Goal: Information Seeking & Learning: Find specific fact

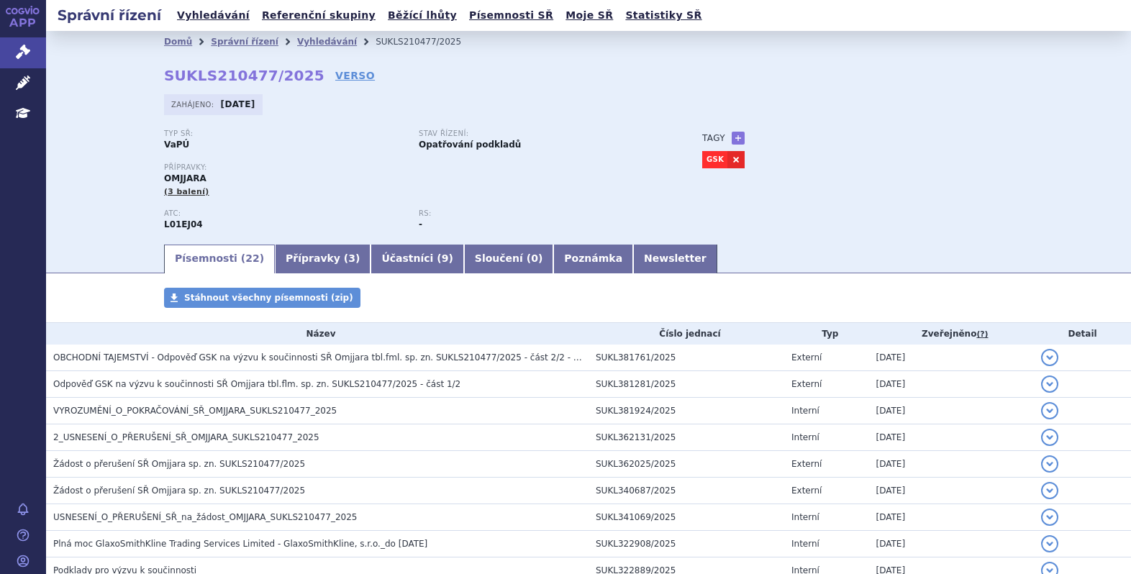
scroll to position [135, 0]
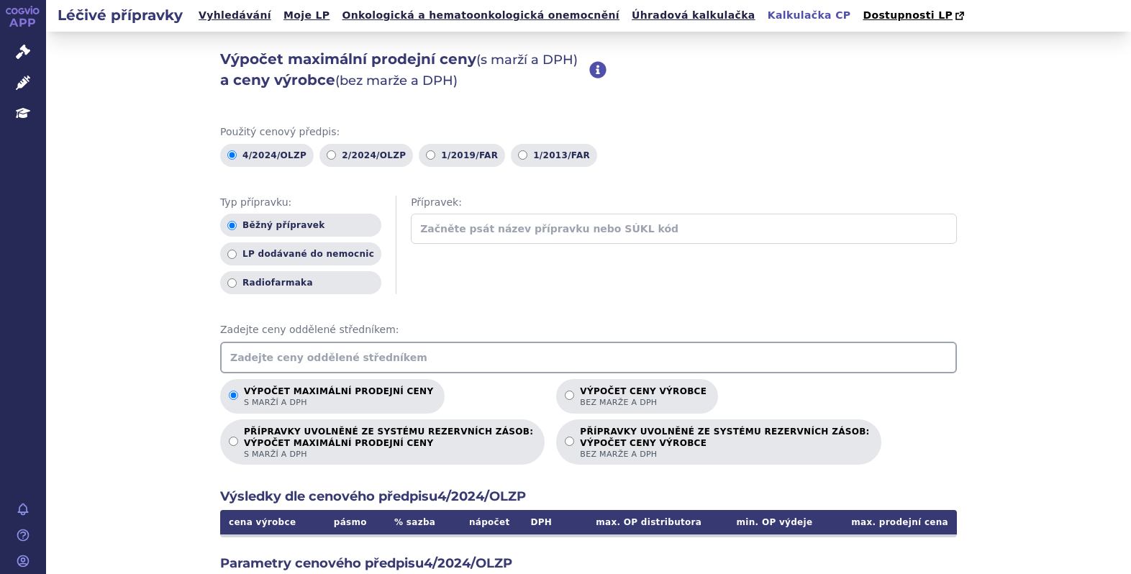
click at [380, 353] on input "text" at bounding box center [588, 358] width 736 height 32
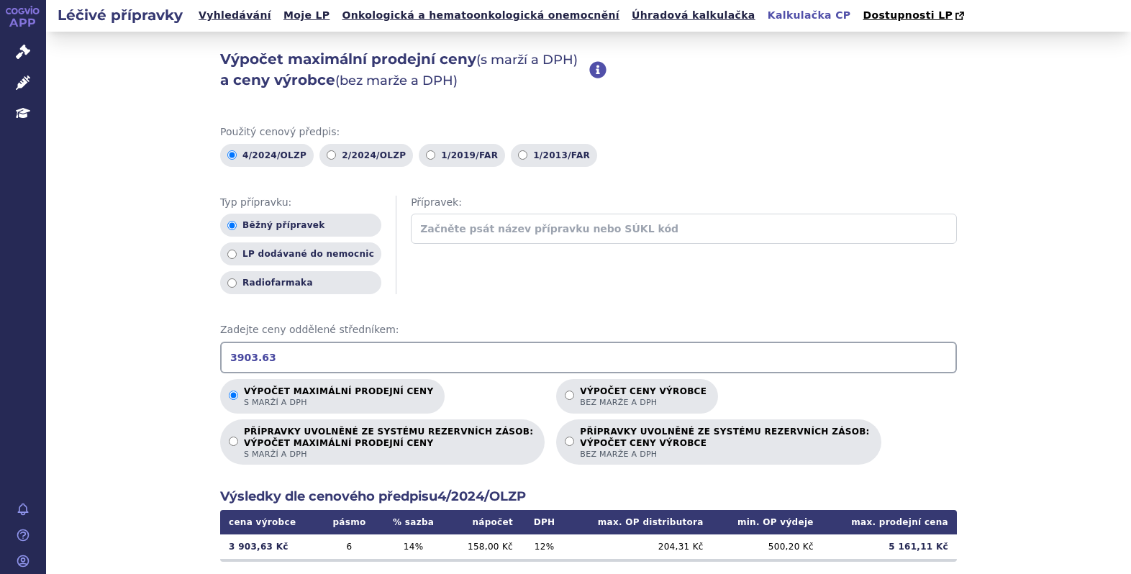
type input "3903.63"
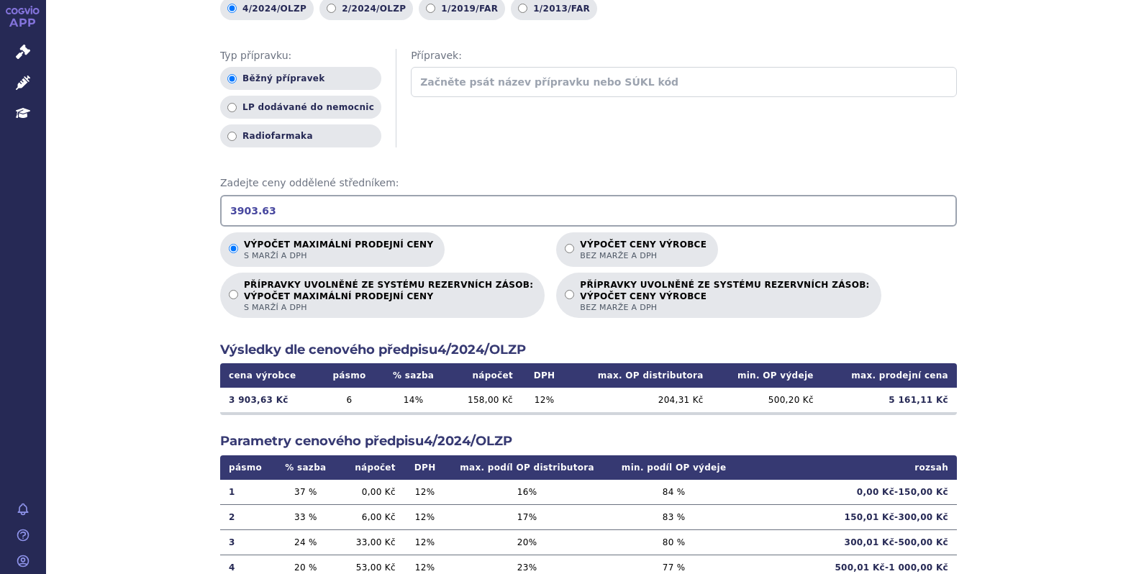
scroll to position [147, 0]
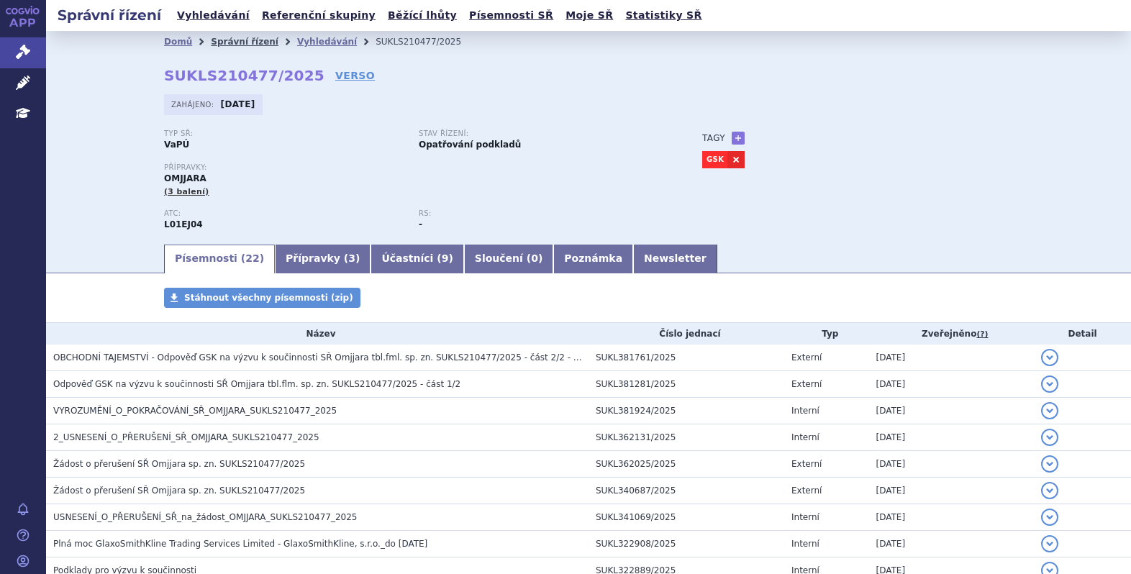
click at [227, 43] on link "Správní řízení" at bounding box center [245, 42] width 68 height 10
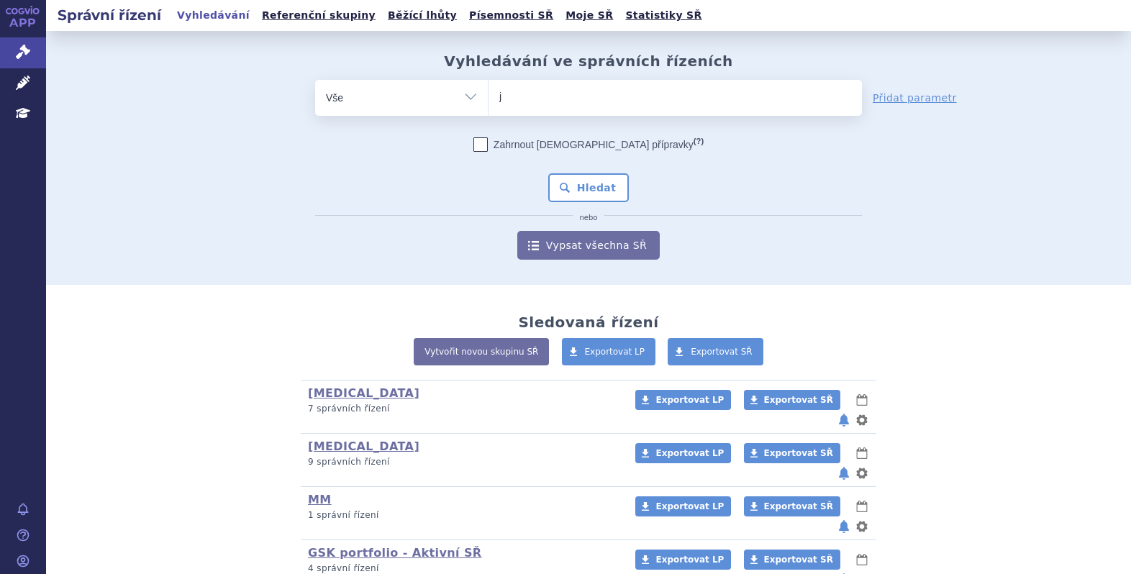
type input "je"
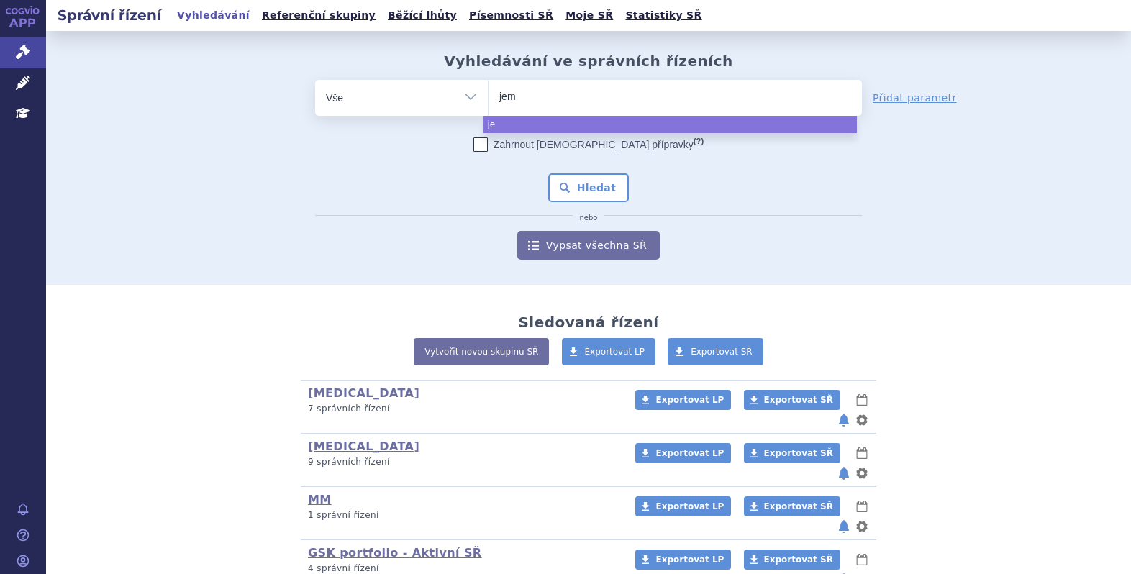
type input "jemp"
type input "jemperl"
type input "[MEDICAL_DATA]"
select select "jemperli"
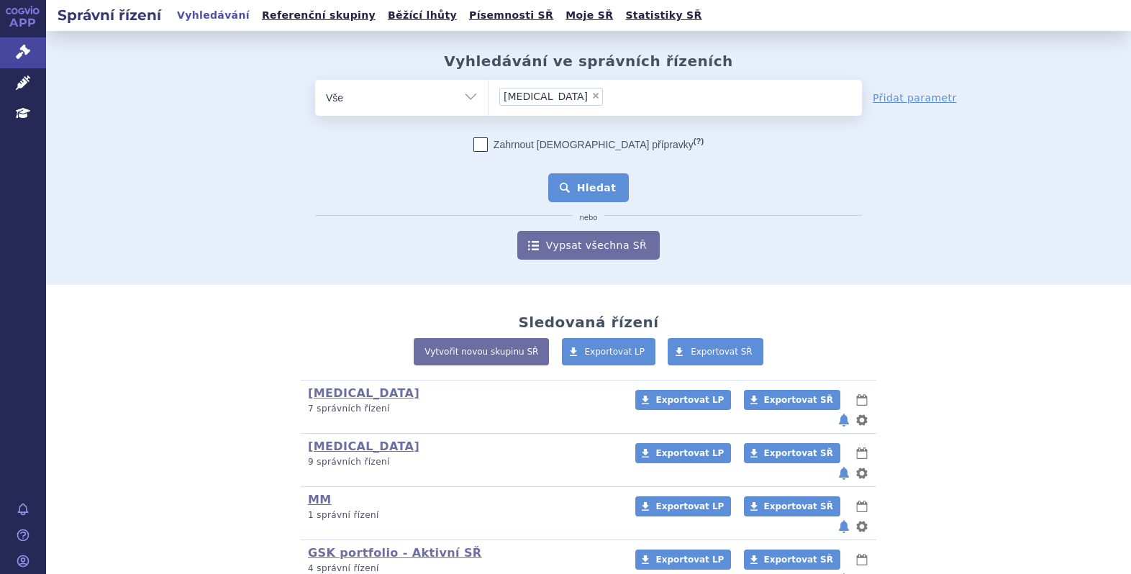
click at [583, 180] on button "Hledat" at bounding box center [588, 187] width 81 height 29
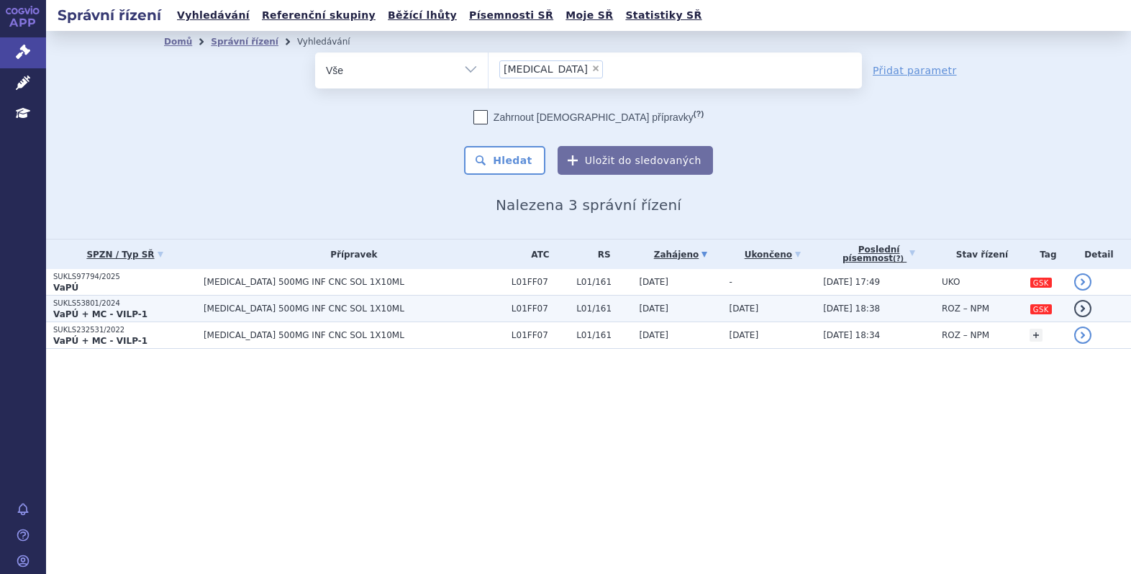
click at [275, 308] on span "[MEDICAL_DATA] 500MG INF CNC SOL 1X10ML" at bounding box center [354, 309] width 301 height 10
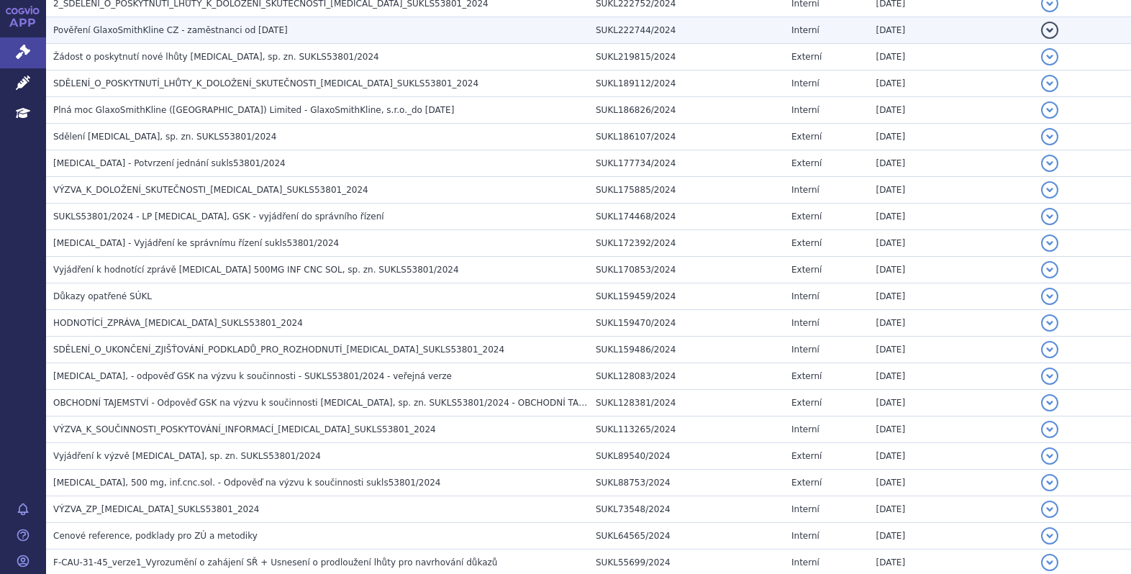
scroll to position [875, 0]
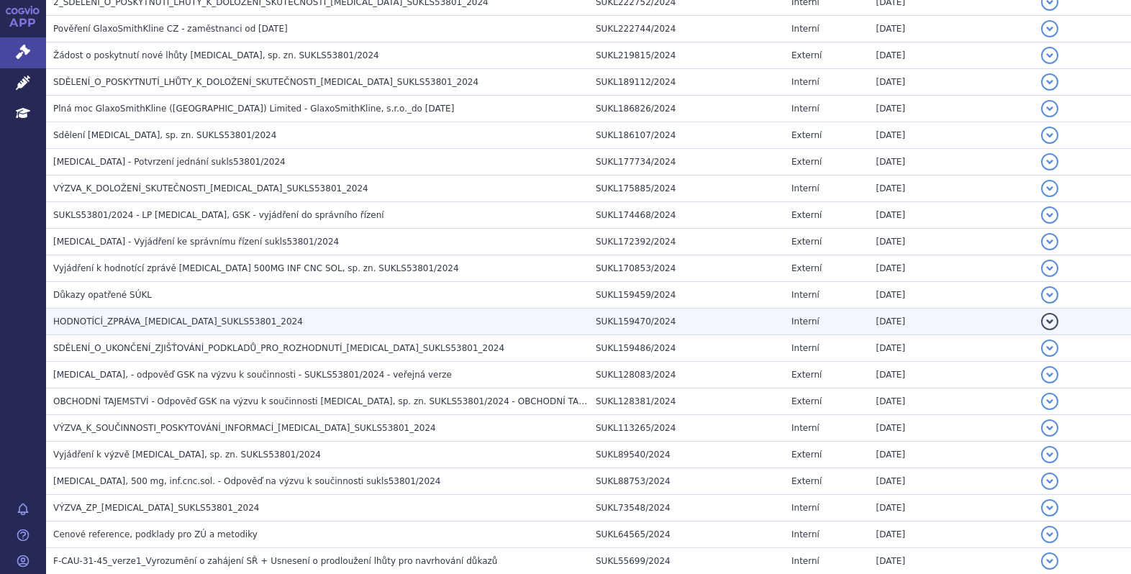
click at [127, 317] on span "HODNOTÍCÍ_ZPRÁVA_JEMPERLI_SUKLS53801_2024" at bounding box center [178, 321] width 250 height 10
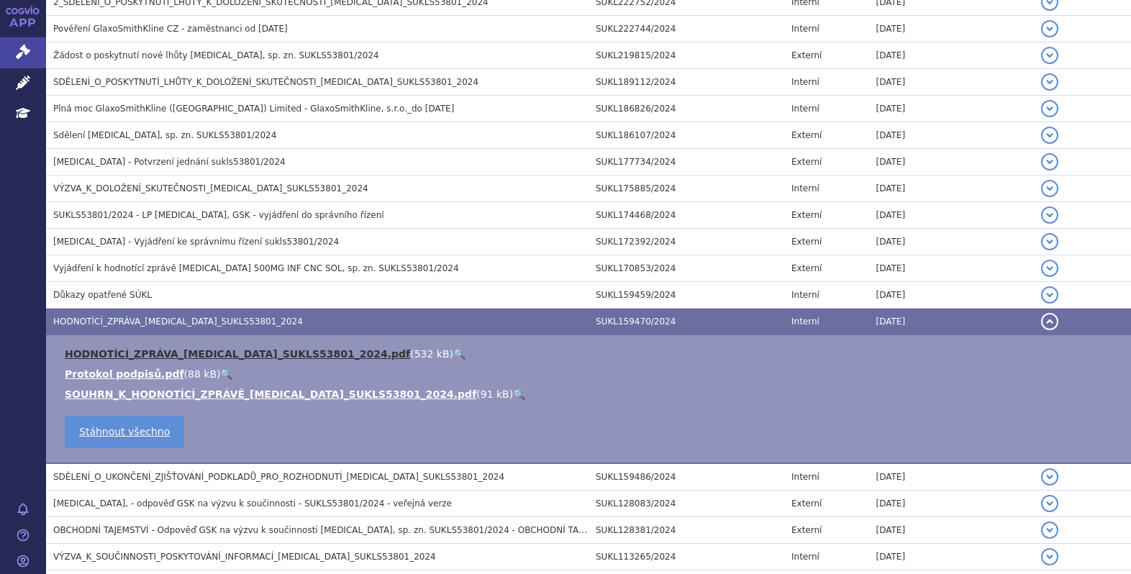
click at [151, 350] on link "HODNOTÍCÍ_ZPRÁVA_JEMPERLI_SUKLS53801_2024.pdf" at bounding box center [237, 354] width 345 height 12
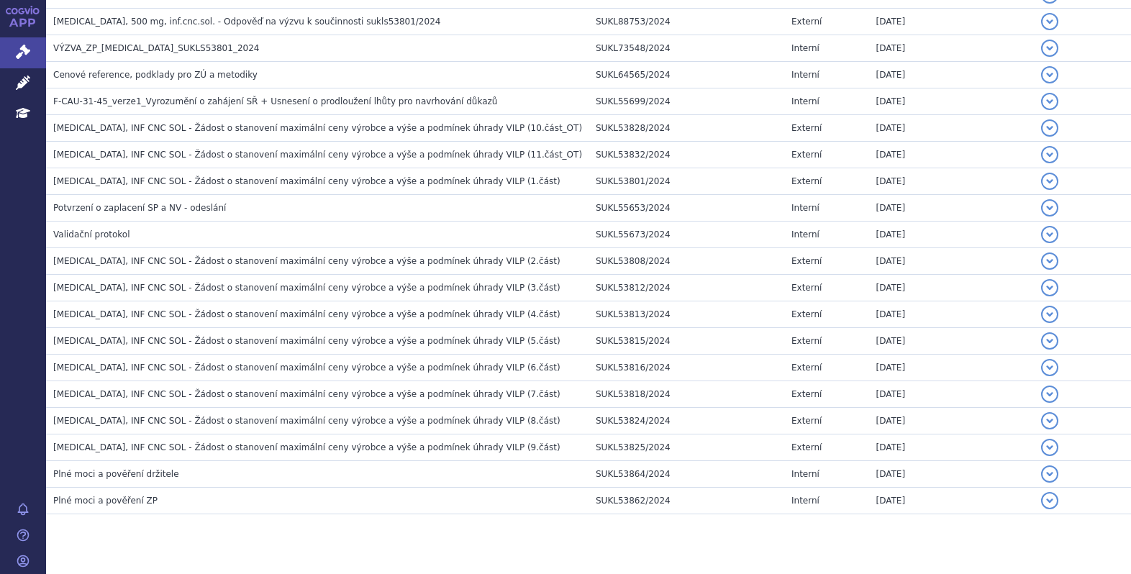
scroll to position [1464, 0]
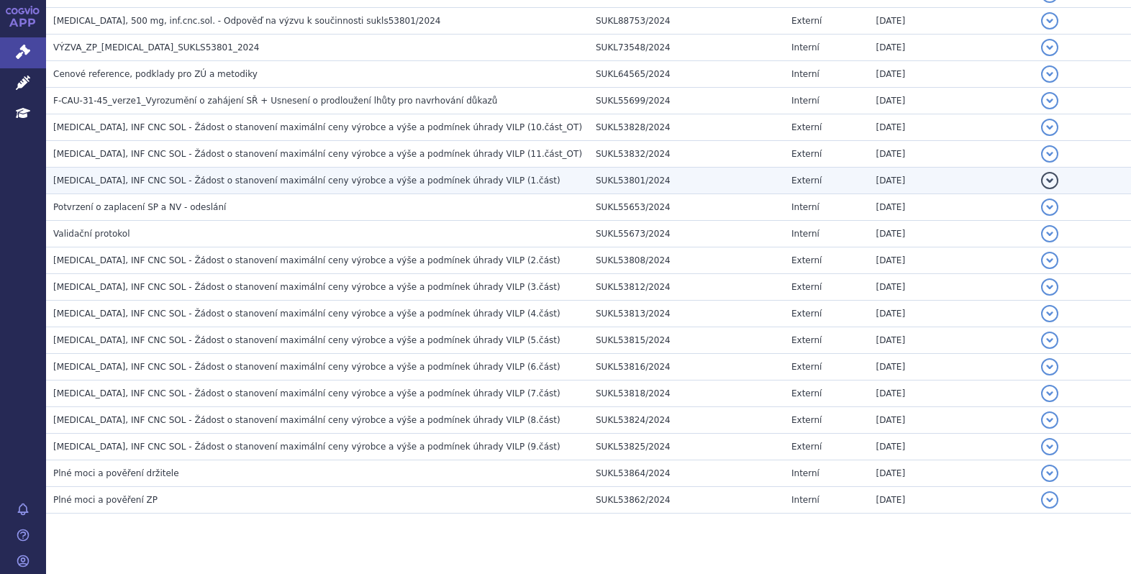
click at [304, 179] on span "JEMPERLI, INF CNC SOL - Žádost o stanovení maximální ceny výrobce a výše a podm…" at bounding box center [306, 180] width 507 height 10
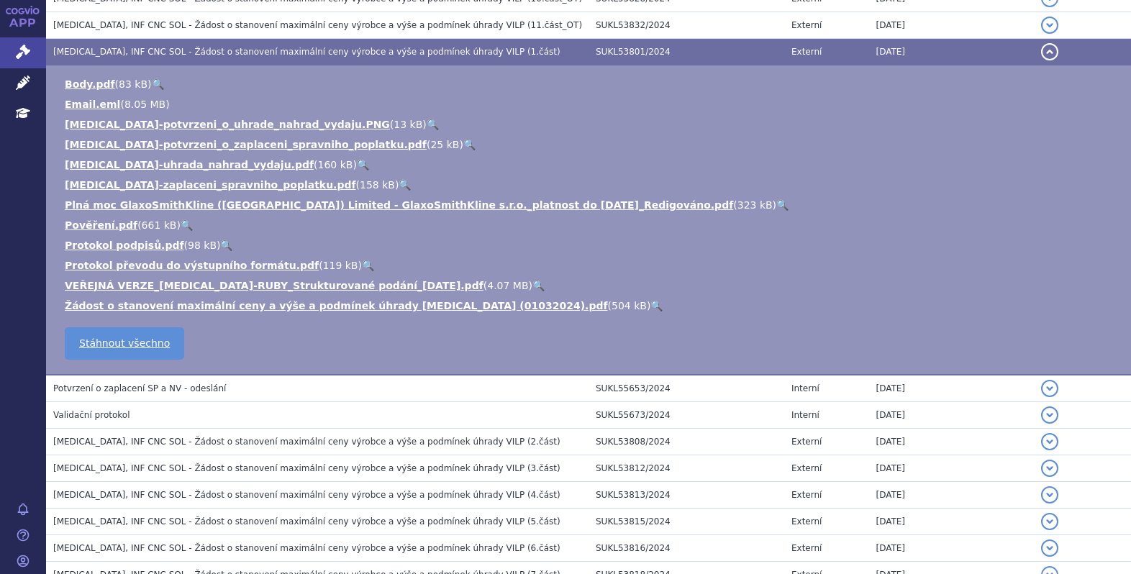
scroll to position [1335, 0]
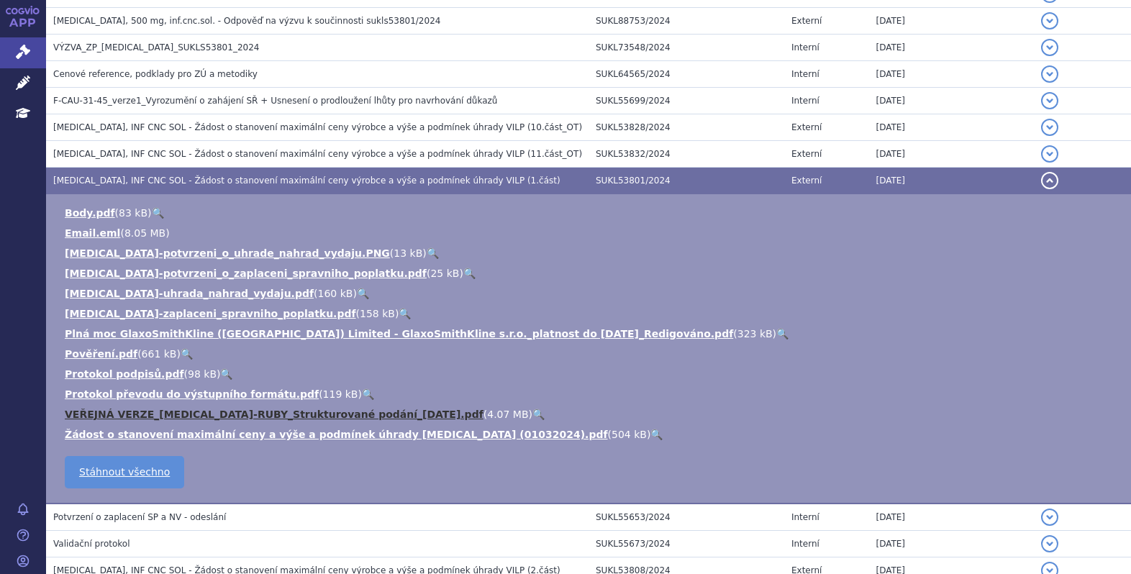
click at [202, 413] on link "VEŘEJNÁ VERZE_Jemperli-RUBY_Strukturované podání_2024-02-15.pdf" at bounding box center [274, 415] width 419 height 12
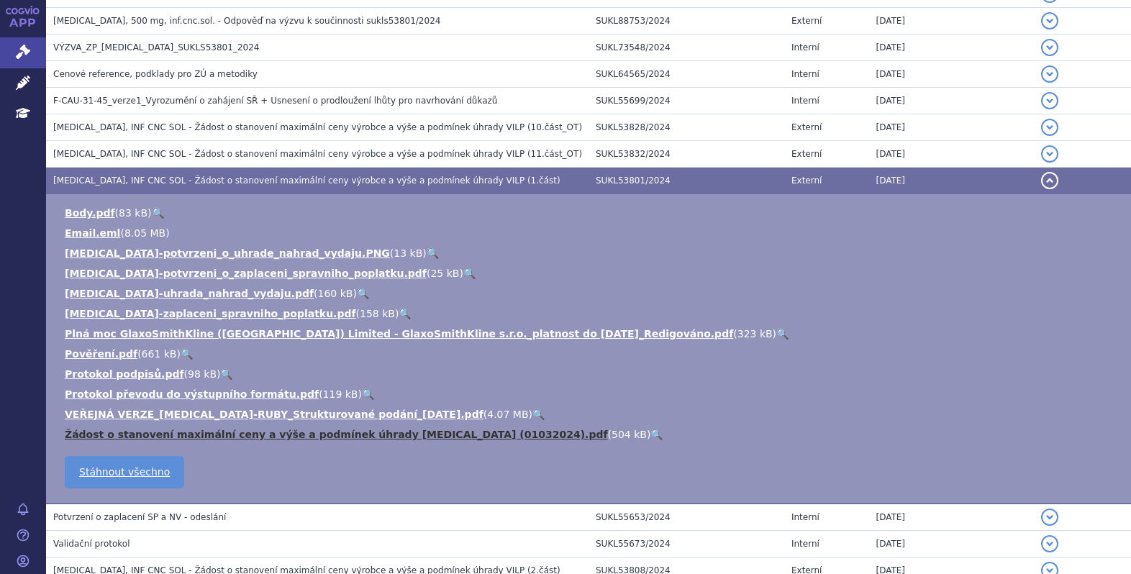
click at [311, 434] on link "Žádost o stanovení maximální ceny a výše a podmínek úhrady JEMPERLI (01032024).…" at bounding box center [336, 435] width 543 height 12
